Goal: Task Accomplishment & Management: Use online tool/utility

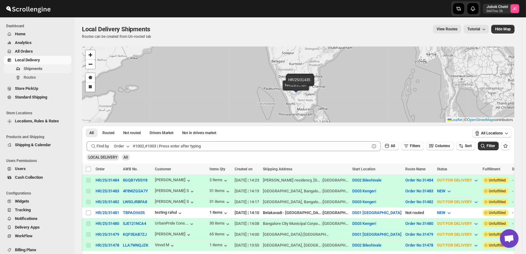
click at [55, 68] on span "Shipments" at bounding box center [47, 69] width 47 height 6
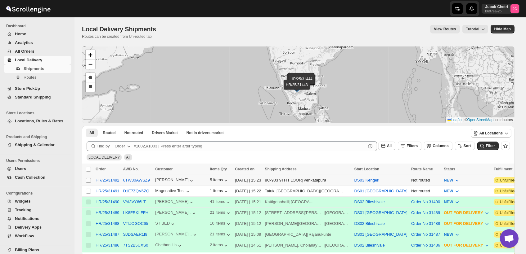
click at [87, 179] on input "Select shipment" at bounding box center [88, 180] width 5 height 5
checkbox input "true"
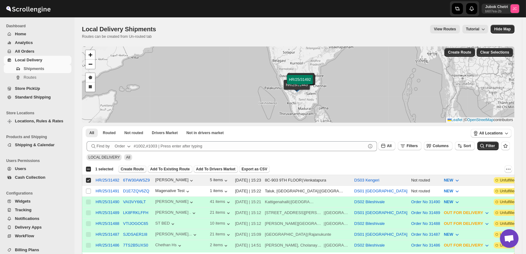
click at [135, 167] on span "Create Route" at bounding box center [132, 169] width 23 height 5
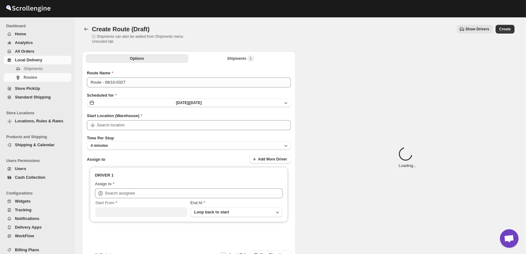
type input "DS03 Kengeri"
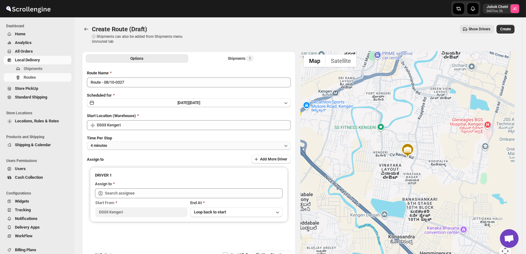
click at [137, 147] on button "4 minutes" at bounding box center [189, 145] width 204 height 9
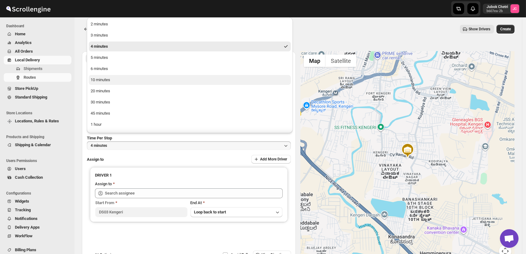
click at [104, 81] on div "10 minutes" at bounding box center [101, 80] width 20 height 6
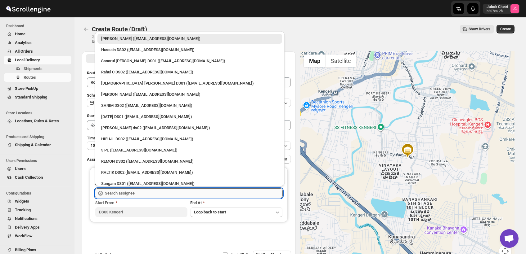
click at [161, 192] on input "text" at bounding box center [194, 194] width 178 height 10
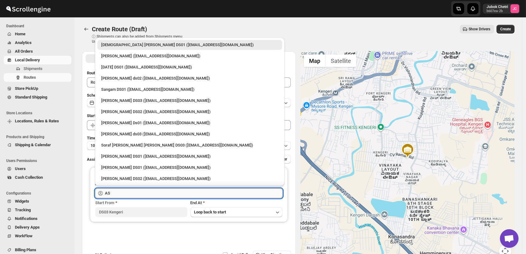
type input "A"
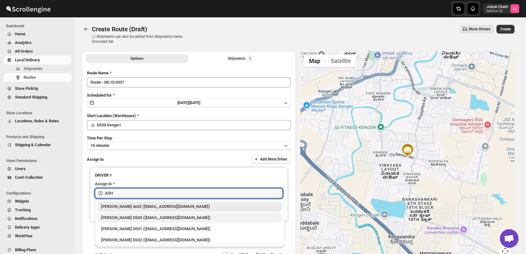
click at [168, 217] on div "ashik uddin DS03 (katiri8361@kimdyn.com)" at bounding box center [189, 218] width 177 height 6
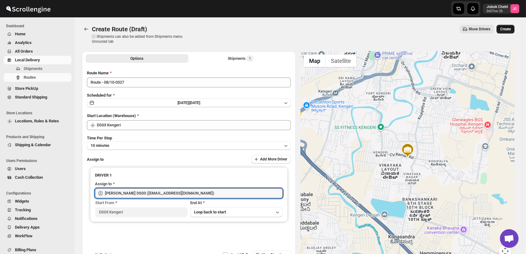
type input "ashik uddin DS03 (katiri8361@kimdyn.com)"
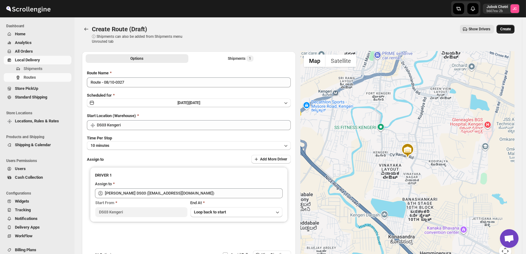
click at [508, 28] on span "Create" at bounding box center [505, 29] width 11 height 5
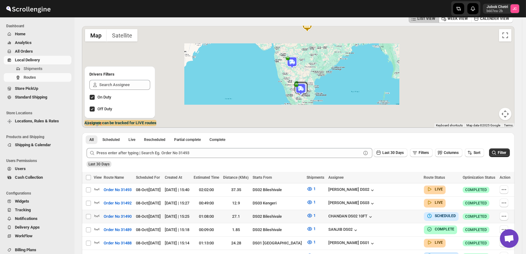
scroll to position [30, 0]
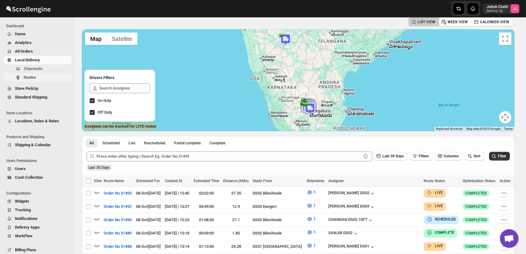
click at [34, 75] on span "Routes" at bounding box center [30, 77] width 12 height 5
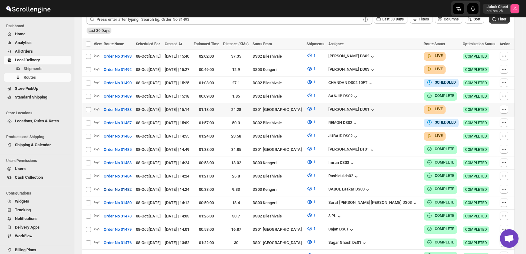
scroll to position [0, 0]
